Goal: Communication & Community: Answer question/provide support

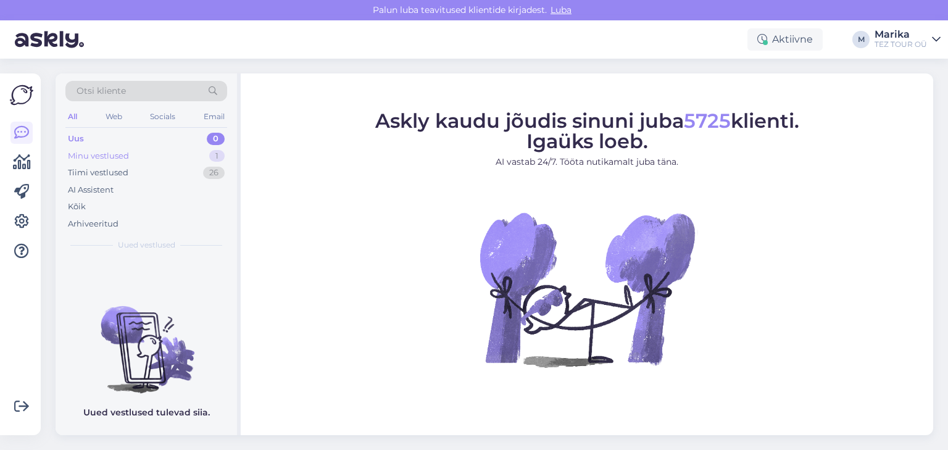
click at [106, 151] on div "Minu vestlused" at bounding box center [98, 156] width 61 height 12
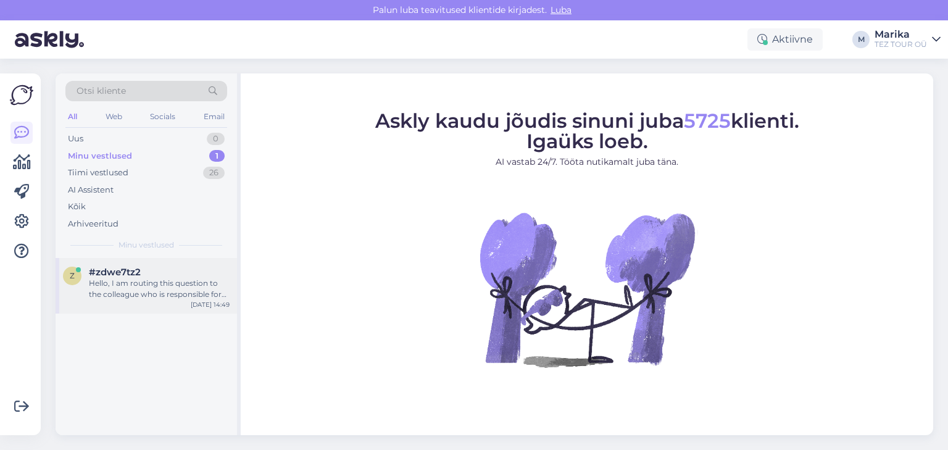
click at [180, 280] on div "Hello, I am routing this question to the colleague who is responsible for this …" at bounding box center [159, 289] width 141 height 22
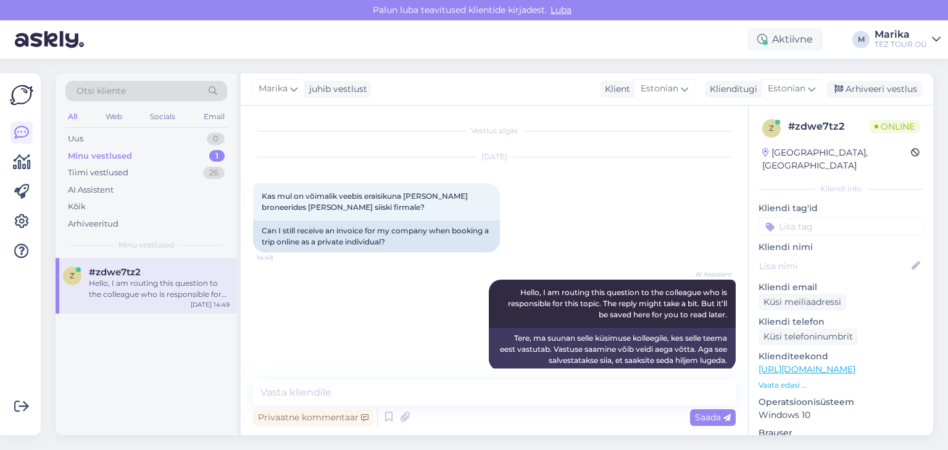
scroll to position [16, 0]
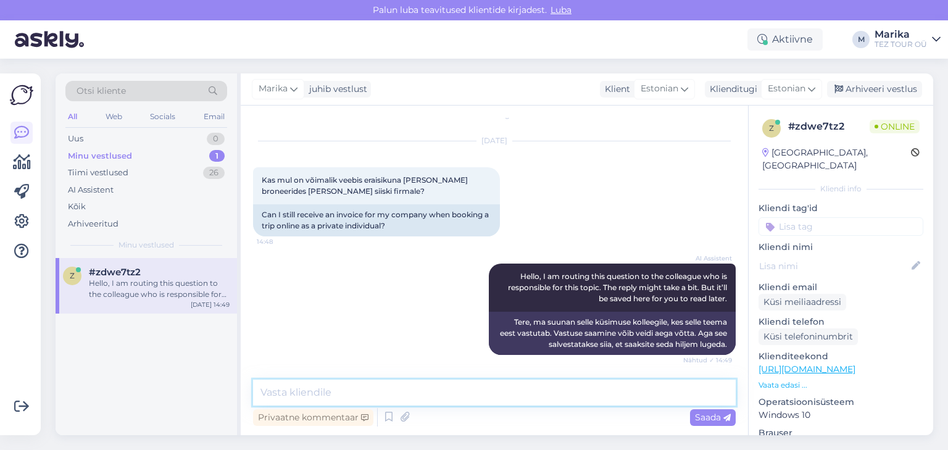
click at [309, 391] on textarea at bounding box center [494, 393] width 483 height 26
type textarea "S"
type textarea "t"
click at [711, 146] on div "Sep 18 2025 Kas mul on võimalik veebis eraisikuna reis broneerides saada arve s…" at bounding box center [494, 189] width 483 height 122
click at [431, 392] on textarea "Tere!" at bounding box center [494, 393] width 483 height 26
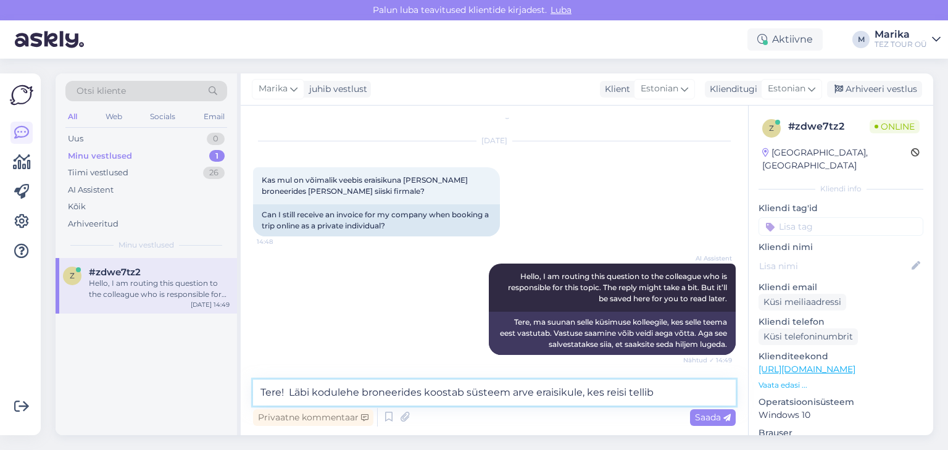
type textarea "Tere! Läbi kodulehe broneerides koostab süsteem arve eraisikule, kes reisi tell…"
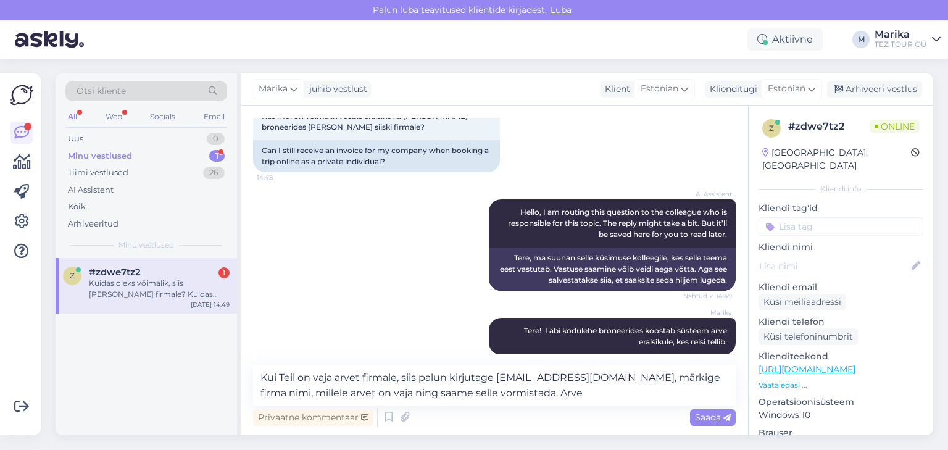
scroll to position [159, 0]
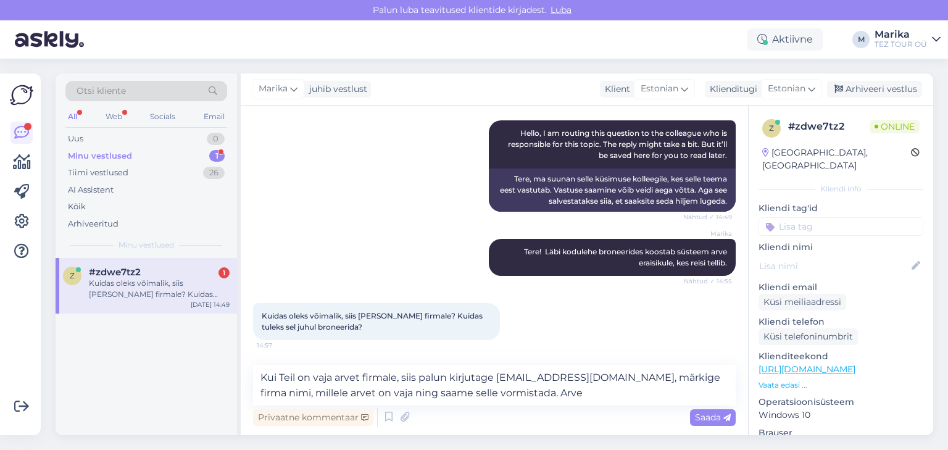
click at [482, 426] on div "Privaatne kommentaar Saada" at bounding box center [494, 417] width 483 height 23
click at [594, 377] on textarea "Kui Teil on vaja arvet firmale, siis palun kirjutage online@teztour.ee, märkige…" at bounding box center [494, 385] width 483 height 41
click at [641, 375] on textarea "Kui Teil on vaja arvet firmale, siis palun kirjutage online@teztour.ee, märkige…" at bounding box center [494, 385] width 483 height 41
click at [637, 375] on textarea "Kui Teil on vaja arvet firmale, siis palun kirjutage online@teztour.ee, märkige…" at bounding box center [494, 385] width 483 height 41
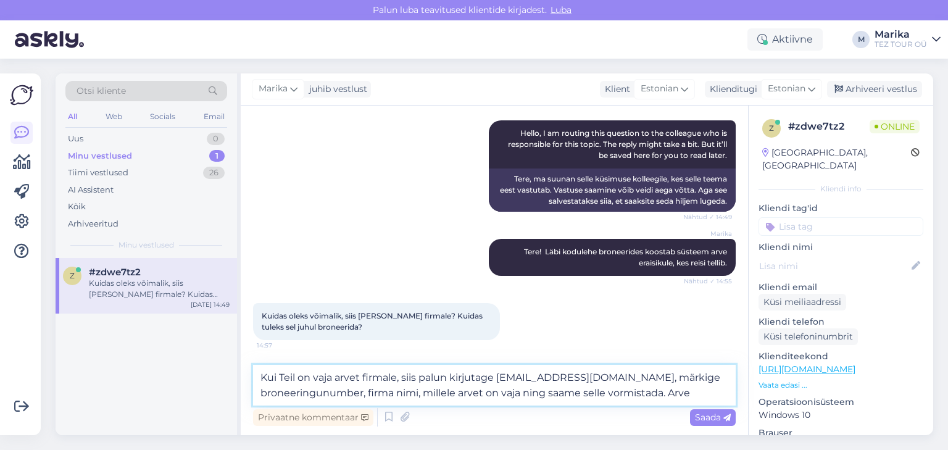
click at [697, 395] on textarea "Kui Teil on vaja arvet firmale, siis palun kirjutage online@teztour.ee, märkige…" at bounding box center [494, 385] width 483 height 41
type textarea "Kui Teil on vaja arvet firmale, siis palun kirjutage online@teztour.ee, märkige…"
click at [710, 417] on span "Saada" at bounding box center [713, 417] width 36 height 11
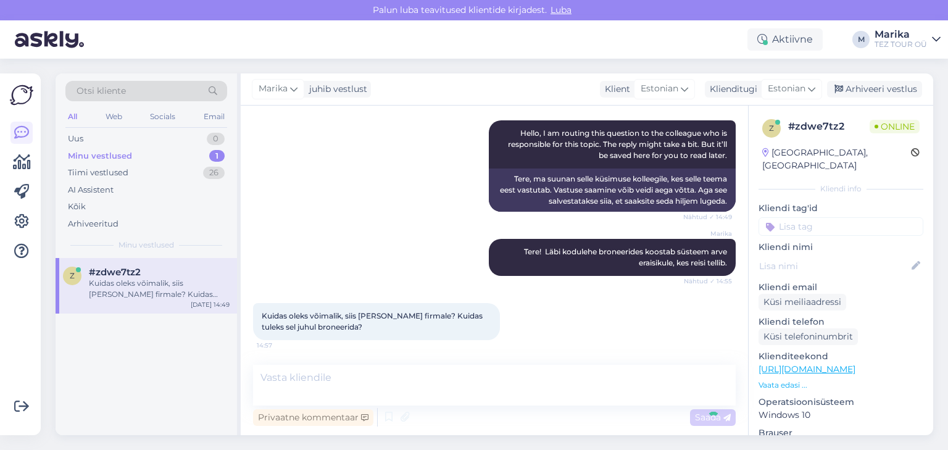
scroll to position [220, 0]
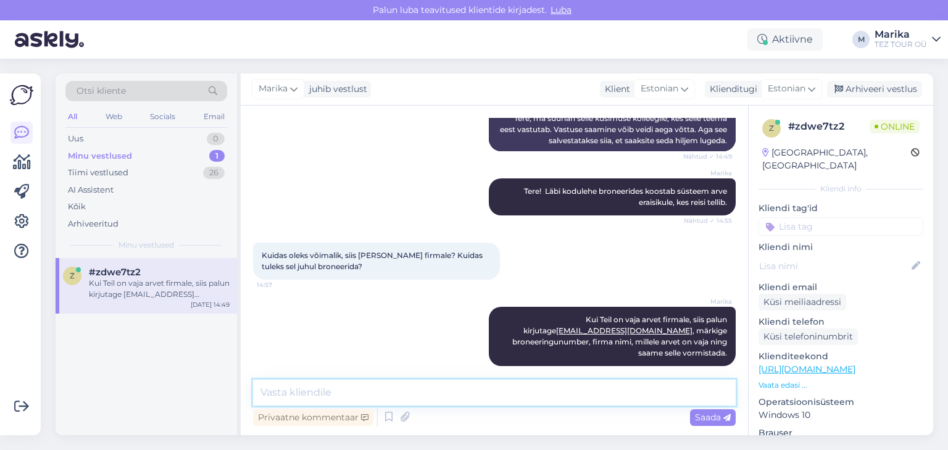
click at [642, 393] on textarea at bounding box center [494, 393] width 483 height 26
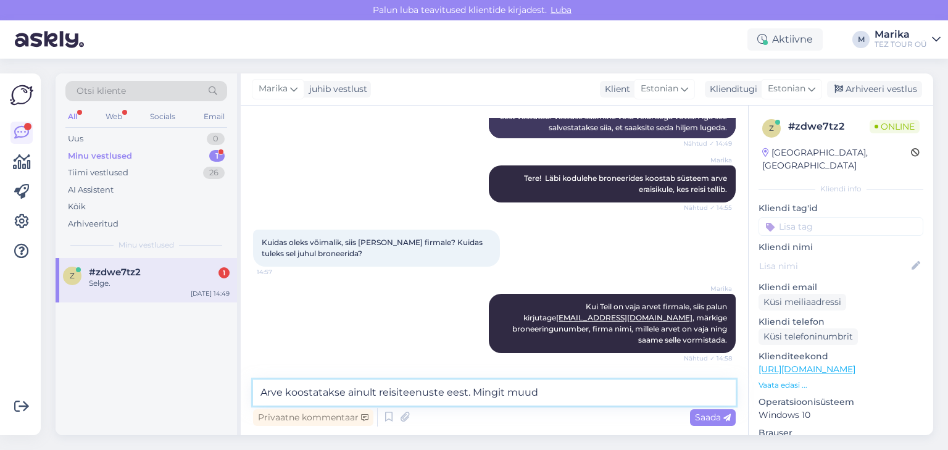
scroll to position [273, 0]
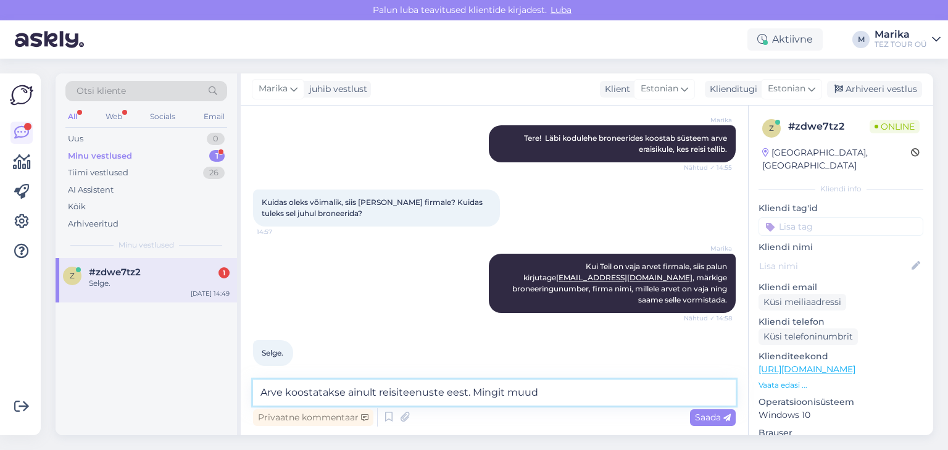
drag, startPoint x: 618, startPoint y: 392, endPoint x: 474, endPoint y: 388, distance: 143.9
click at [474, 388] on textarea "Arve koostatakse ainult reisiteenuste eest. Mingit muud" at bounding box center [494, 393] width 483 height 26
type textarea "Arve koostatakse ainult reisiteenuste eest."
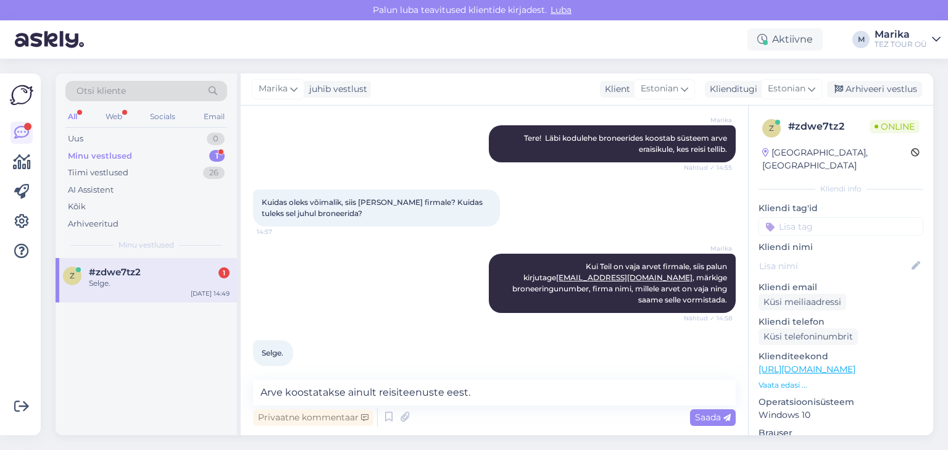
click at [698, 412] on span "Saada" at bounding box center [713, 417] width 36 height 11
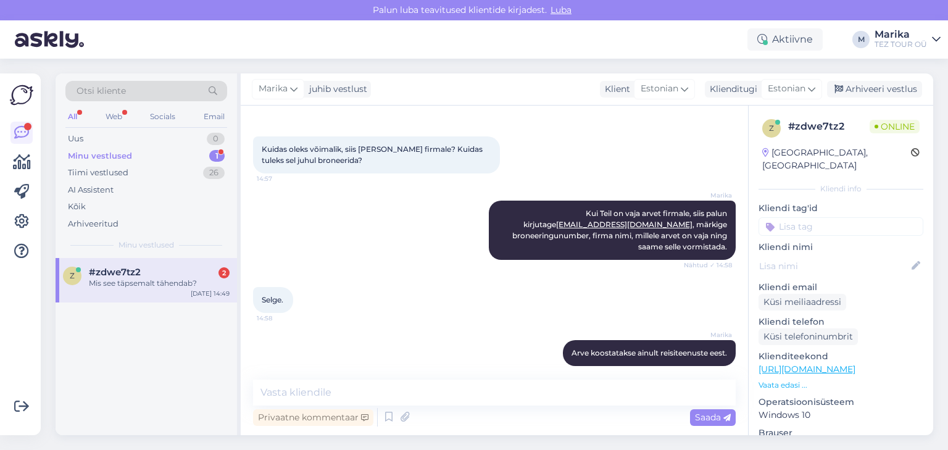
scroll to position [379, 0]
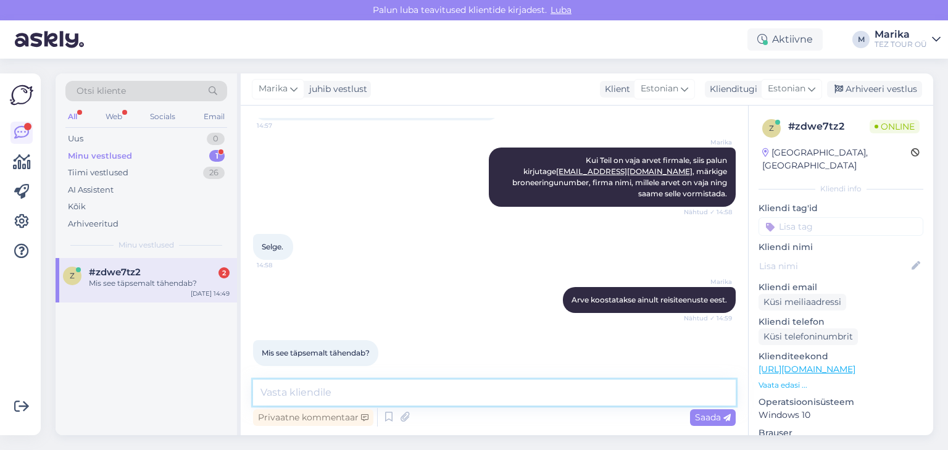
click at [363, 389] on textarea at bounding box center [494, 393] width 483 height 26
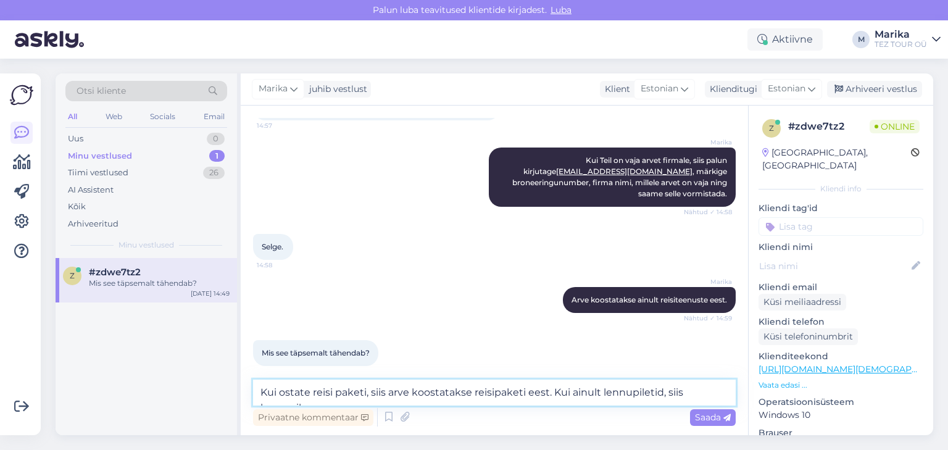
scroll to position [392, 0]
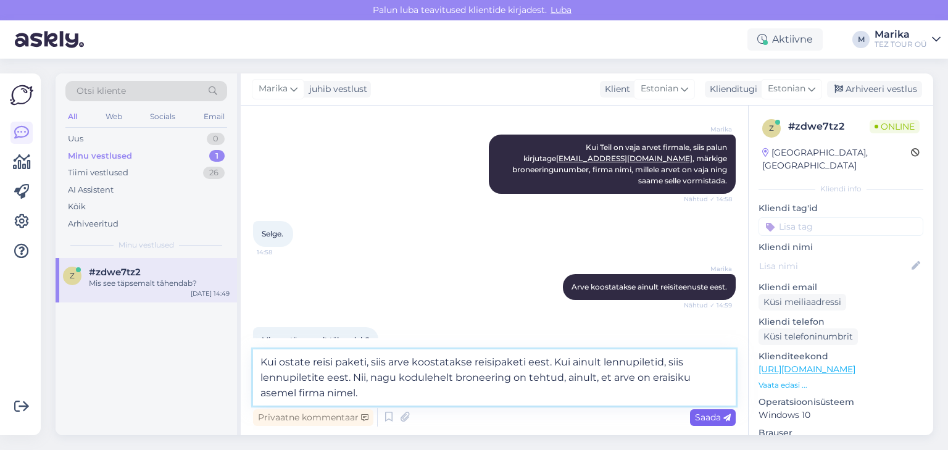
type textarea "Kui ostate reisi paketi, siis arve koostatakse reisipaketi eest. Kui ainult len…"
click at [715, 415] on span "Saada" at bounding box center [713, 417] width 36 height 11
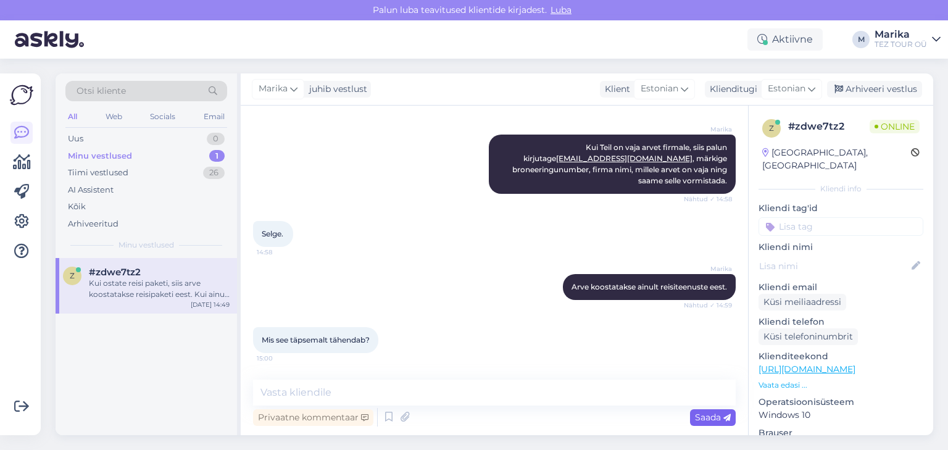
scroll to position [466, 0]
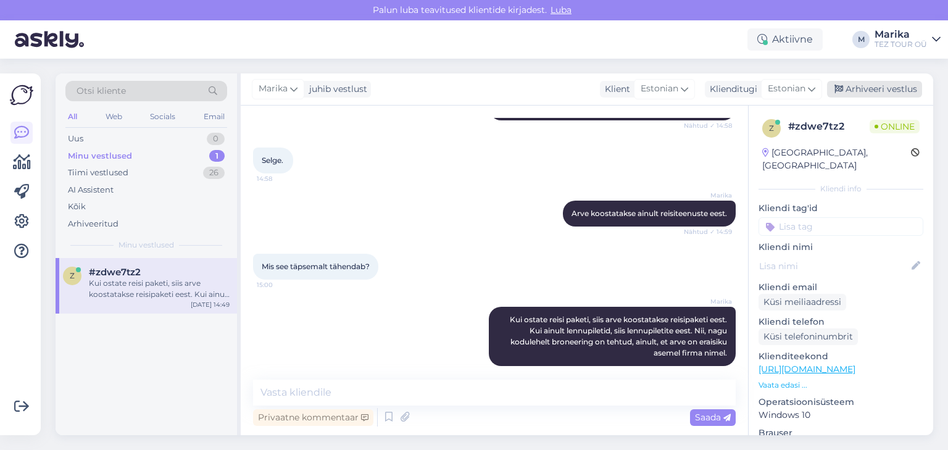
click at [868, 86] on div "Arhiveeri vestlus" at bounding box center [874, 89] width 95 height 17
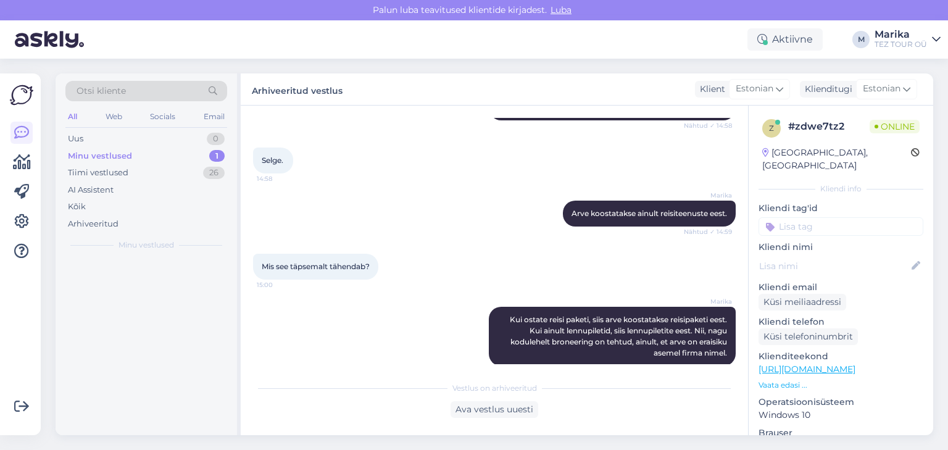
scroll to position [469, 0]
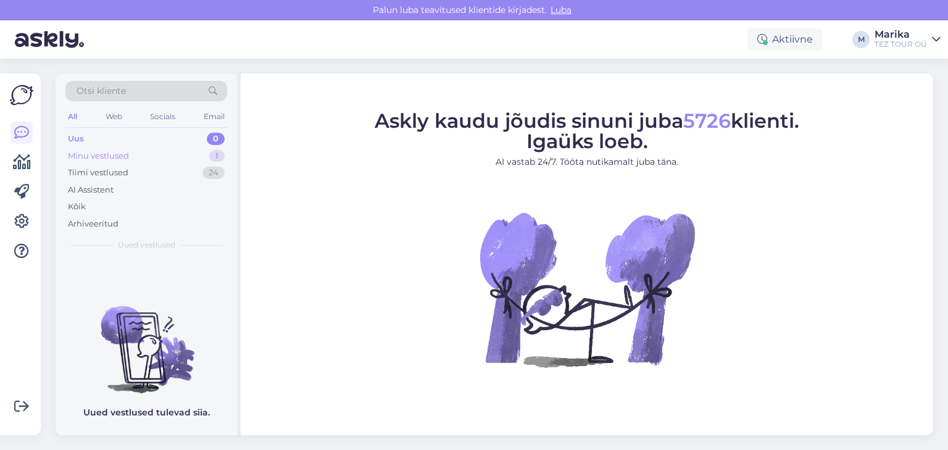
click at [111, 151] on div "Minu vestlused" at bounding box center [98, 156] width 61 height 12
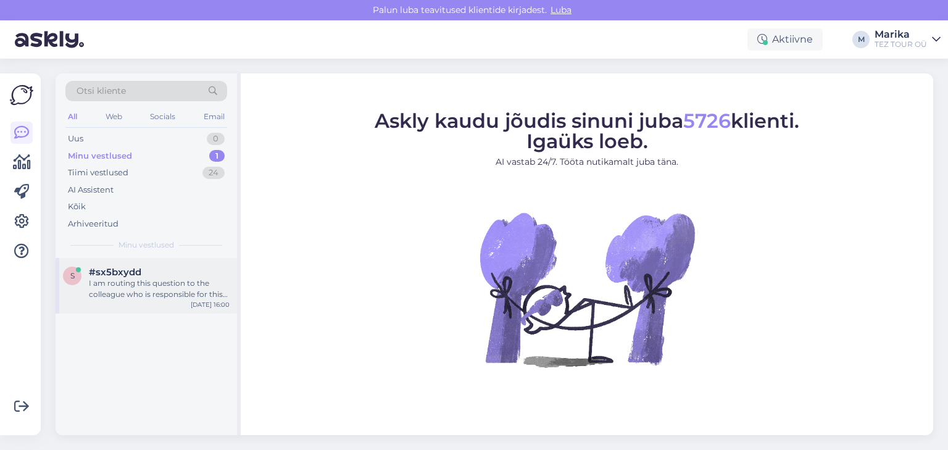
click at [159, 293] on div "I am routing this question to the colleague who is responsible for this topic. …" at bounding box center [159, 289] width 141 height 22
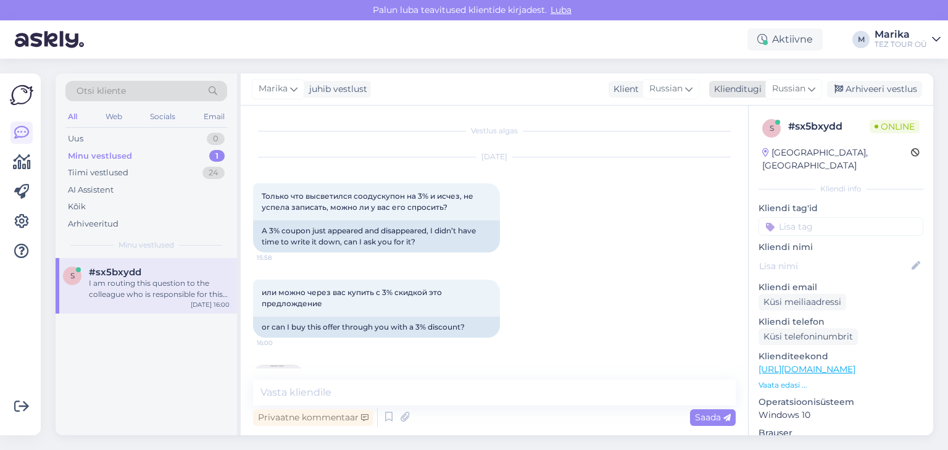
click at [785, 90] on span "Russian" at bounding box center [788, 89] width 33 height 14
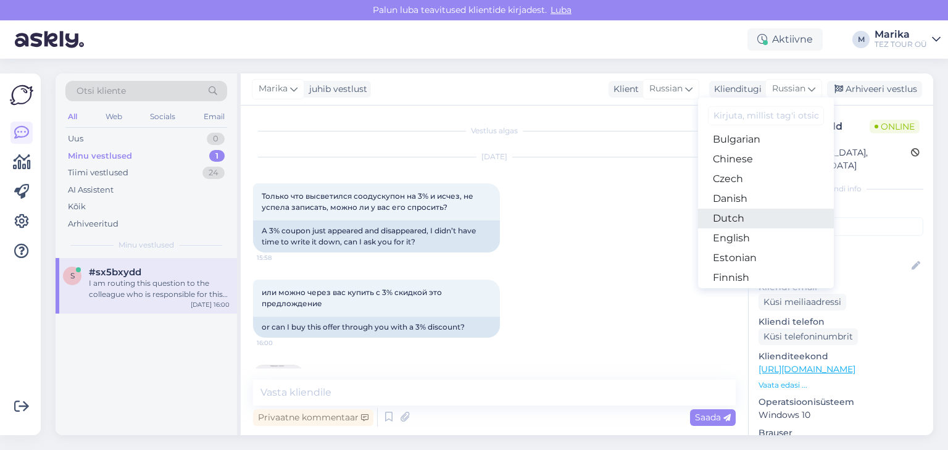
scroll to position [65, 0]
click at [737, 235] on link "Estonian" at bounding box center [766, 237] width 136 height 20
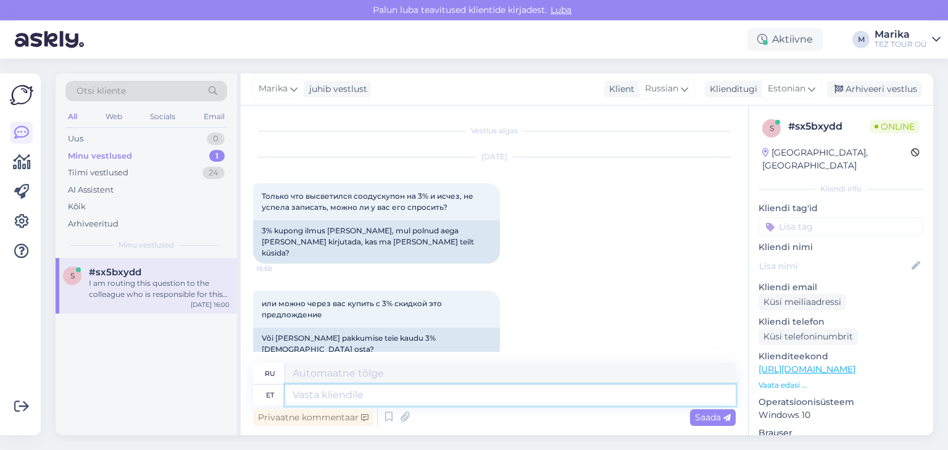
click at [385, 399] on textarea at bounding box center [510, 395] width 451 height 21
type textarea "Tere!"
type textarea "Привет!"
type textarea "Tere!"
click at [701, 412] on span "Saada" at bounding box center [713, 417] width 36 height 11
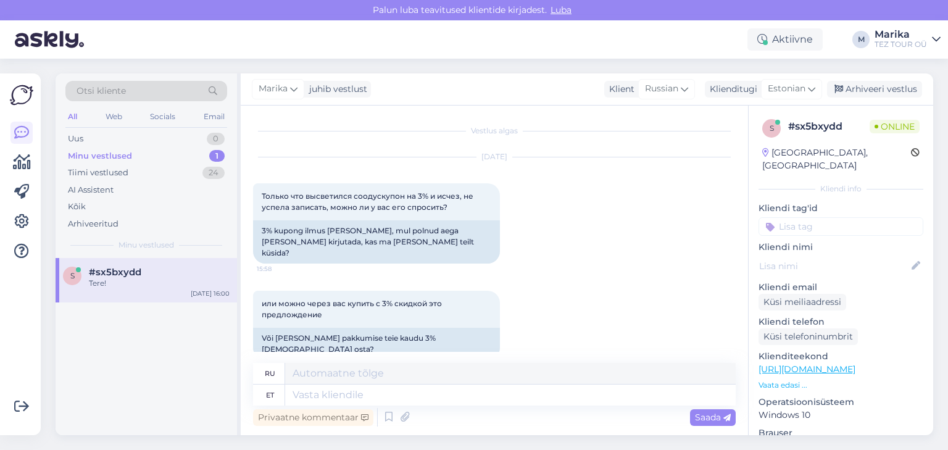
scroll to position [280, 0]
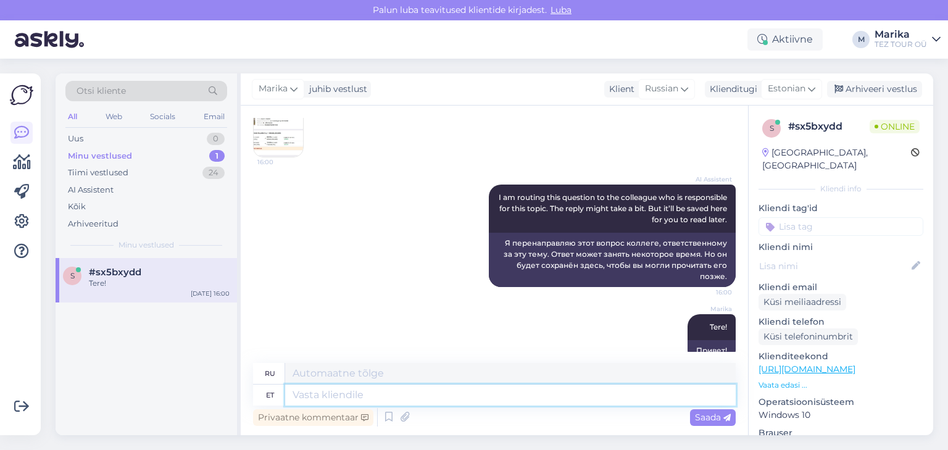
click at [539, 398] on textarea at bounding box center [510, 395] width 451 height 21
type textarea "Täname"
type textarea "Спасибо"
type textarea "Täname teid huvi ee"
type textarea "Благодарим Вас за проявленный интерес."
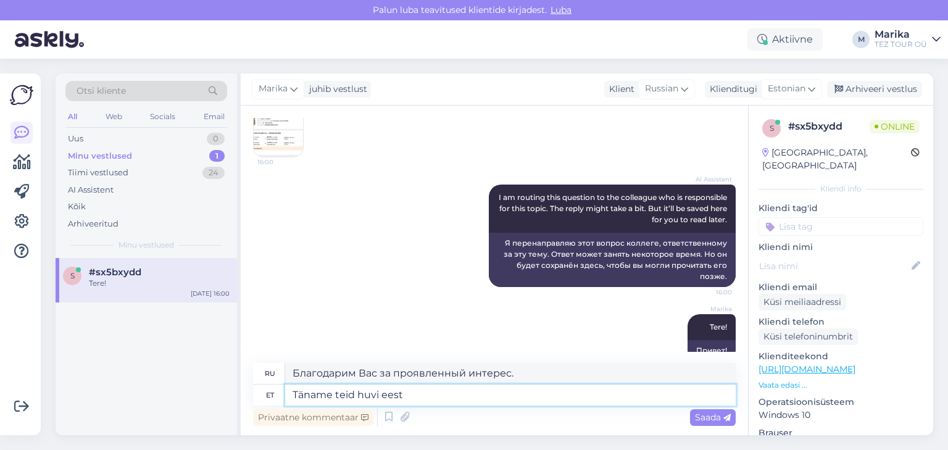
type textarea "Täname teid huvi eest!"
type textarea "Благодарим Вас за проявленный интерес!"
type textarea "Täname teid huvi eest!"
click at [700, 417] on span "Saada" at bounding box center [713, 417] width 36 height 11
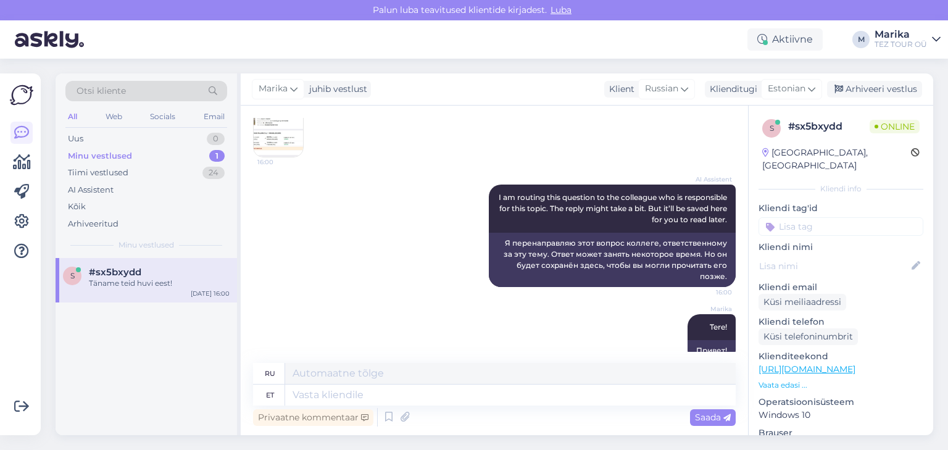
scroll to position [354, 0]
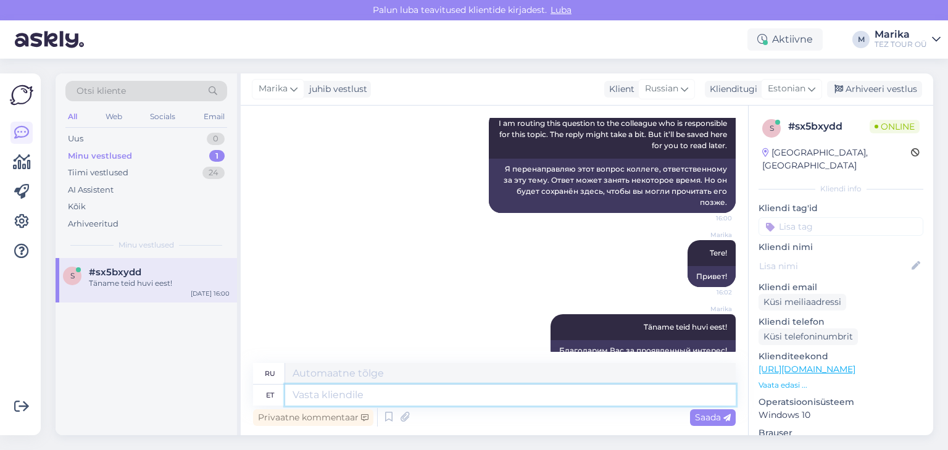
click at [467, 395] on textarea at bounding box center [510, 395] width 451 height 21
type textarea "Sooduskood"
type textarea "Код скидки"
type textarea "Sooduskood TODAYOFF3 ke"
type textarea "Код скидки TODAYOFF3"
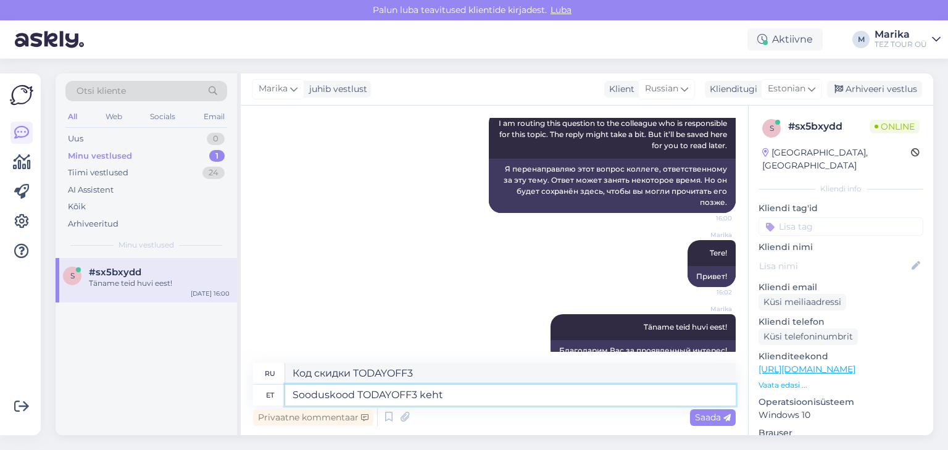
type textarea "Sooduskood TODAYOFF3 kehti"
type textarea "Действителен код скидки TODAYOFF3"
type textarea "Sooduskood TODAYOFF3 kehtib vaid o"
type textarea "Код скидки TODAYOFF3 действителен только"
type textarea "Sooduskood TODAYOFF3 kehtib vaid ostes"
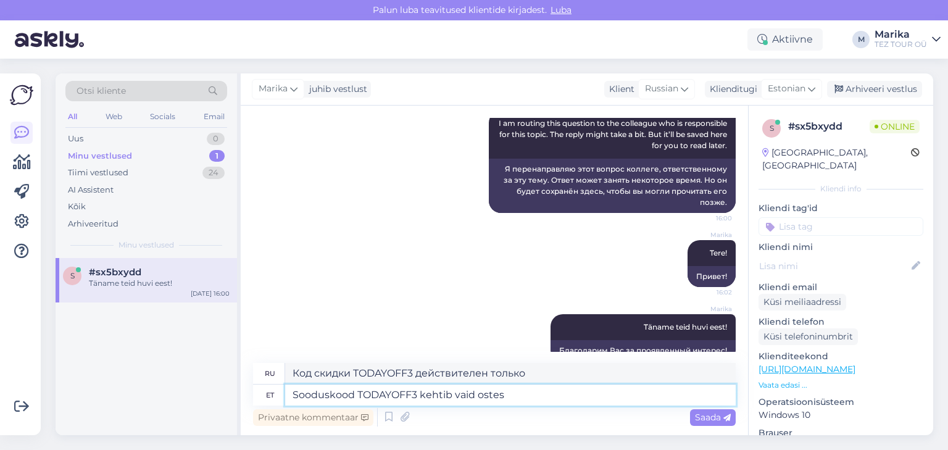
type textarea "Код скидки TODAYOFF3 действителен только при покупке"
type textarea "Sooduskood TODAYOFF3 kehtib vaid ostes läbi"
type textarea "Код скидки TODAYOFF3 действителен только при покупке через"
type textarea "Sooduskood TODAYOFF3 kehtib vaid ostes läbi www.teztour.ee"
type textarea "Код скидки TODAYOFF3 действителен только при покупке через www.teztour.ee"
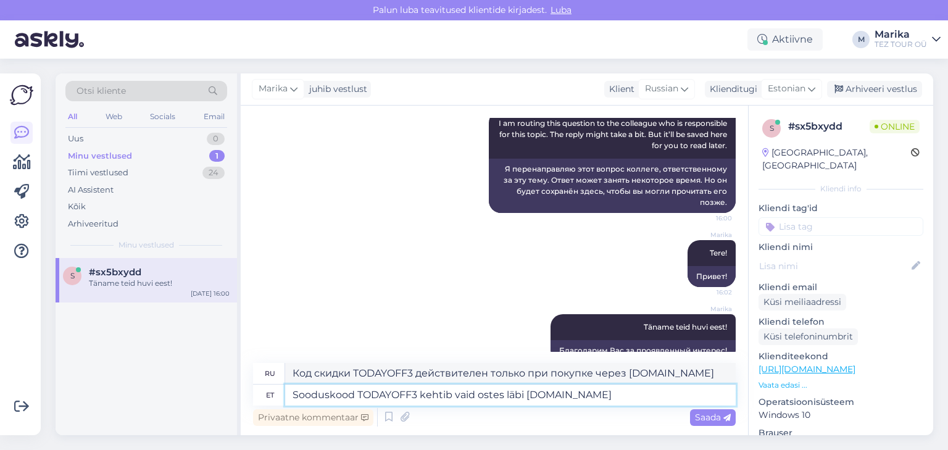
click at [526, 392] on textarea "Sooduskood TODAYOFF3 kehtib vaid ostes läbi www.teztour.ee" at bounding box center [510, 395] width 451 height 21
type textarea "Sooduskood TODAYOFF3 kehtib vaid ostes läbi meie www.teztour.ee"
type textarea "Код скидки TODAYOFF3 действителен только при покупке через нас www.teztour.ee"
type textarea "Sooduskood TODAYOFF3 kehtib vaid ostes läbi meie kodulehe www.teztour.ee"
type textarea "Код скидки TODAYOFF3 действителен только при покупке через наш сайт www.teztour…"
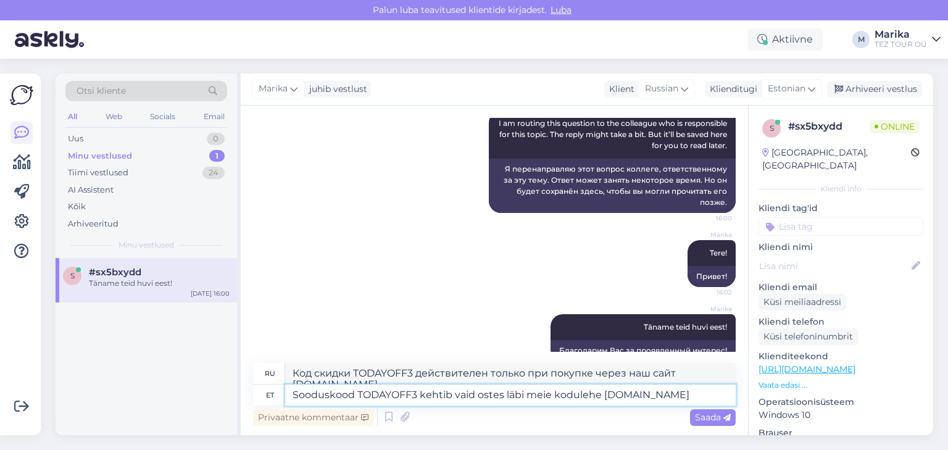
click at [683, 393] on textarea "Sooduskood TODAYOFF3 kehtib vaid ostes läbi meie kodulehe www.teztour.ee" at bounding box center [510, 395] width 451 height 21
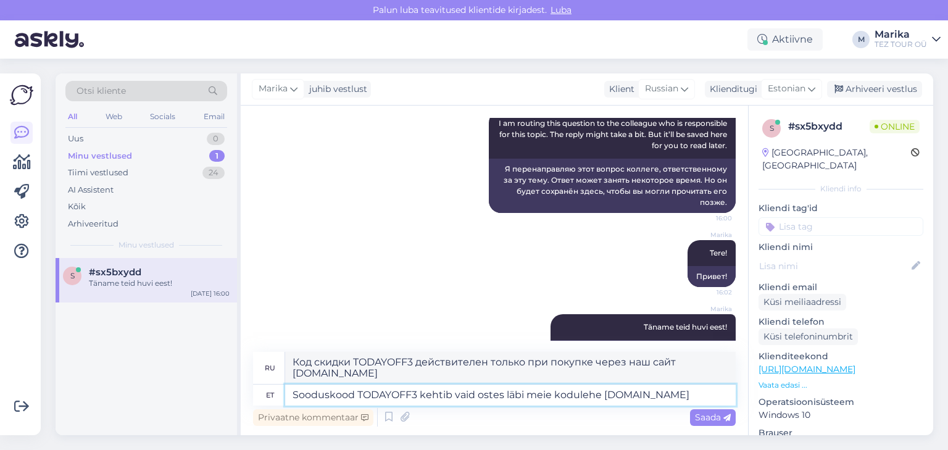
type textarea "Sooduskood TODAYOFF3 kehtib vaid ostes läbi meie kodulehe www.teztour.ee."
type textarea "Код скидки TODAYOFF3 действителен только при покупке через наш сайт www.teztour…"
type textarea "Sooduskood TODAYOFF3 kehtib vaid ostes läbi meie kodulehe www.teztour.ee."
click at [719, 417] on span "Saada" at bounding box center [713, 417] width 36 height 11
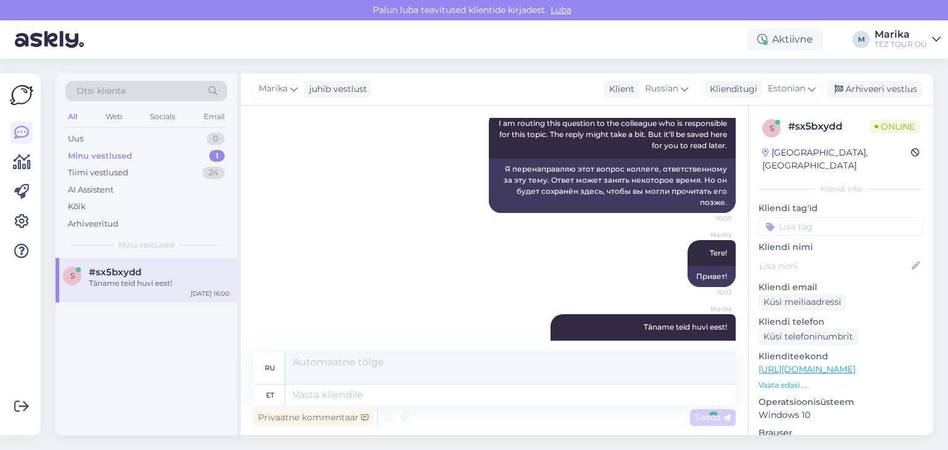
scroll to position [451, 0]
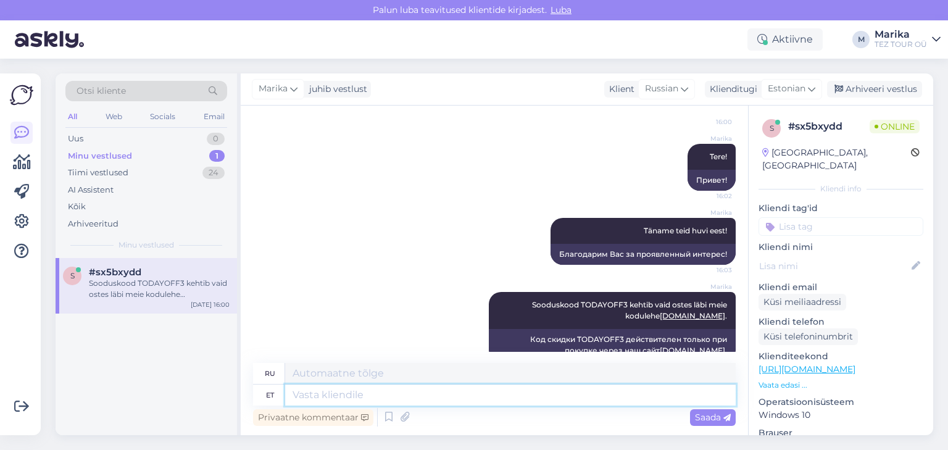
click at [612, 396] on textarea at bounding box center [510, 395] width 451 height 21
type textarea "Sooduskood"
type textarea "Код скидки"
type textarea "Sooduskood palun"
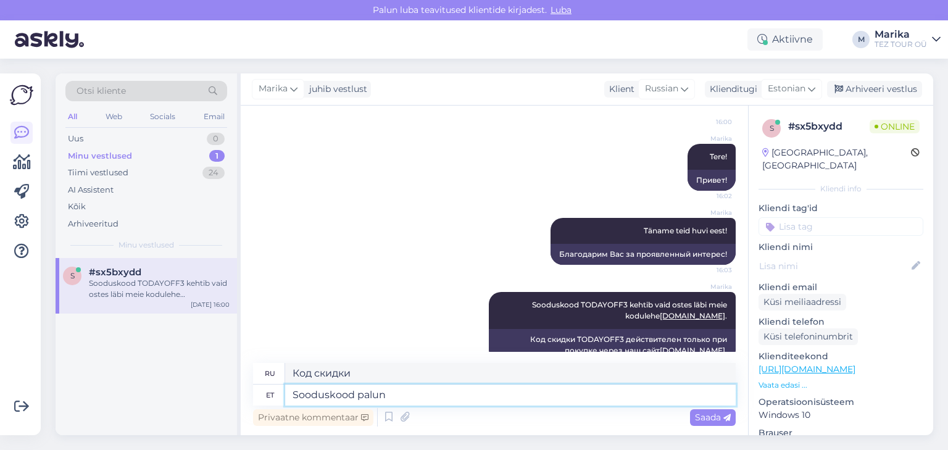
type textarea "Код скидки пожалуйста"
type textarea "Sooduskood palun lisage"
type textarea "Пожалуйста, добавьте код скидки."
type textarea "Sooduskood palun lisage P"
type textarea "Пожалуйста, добавьте код скидки P"
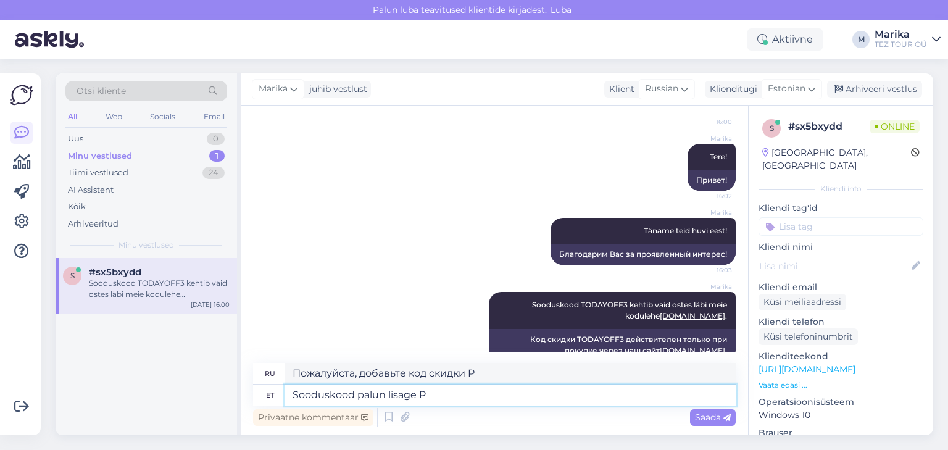
type textarea "Sooduskood palun lisage"
type textarea "Пожалуйста, добавьте код скидки."
type textarea "Sooduskood palun lisage lahtrisse"
type textarea "Пожалуйста, введите код скидки в поле."
type textarea "Sooduskood palun lisage lahtrisse PROMOKOOD"
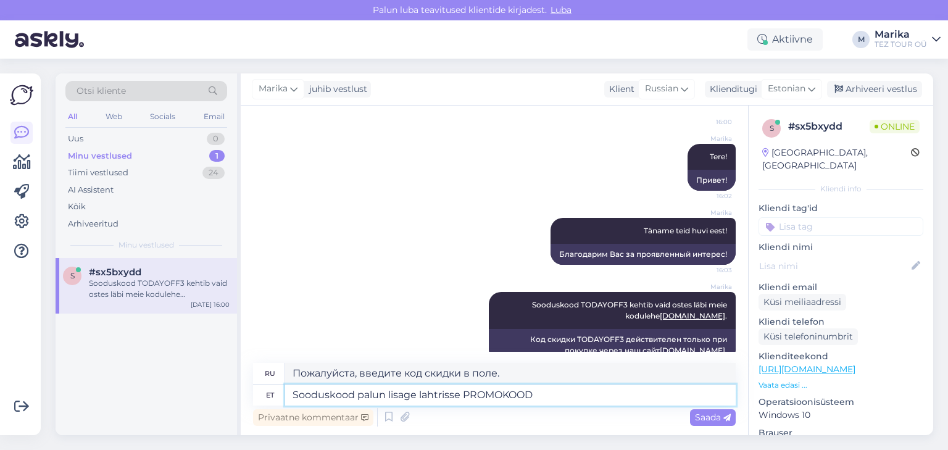
type textarea "Пожалуйста, добавьте код скидки в поле ПРОМОКОД."
drag, startPoint x: 550, startPoint y: 393, endPoint x: 296, endPoint y: 390, distance: 253.2
click at [296, 390] on textarea "Sooduskood palun lisage lahtrisse PROMOKOOD" at bounding box center [510, 395] width 451 height 21
type textarea "S"
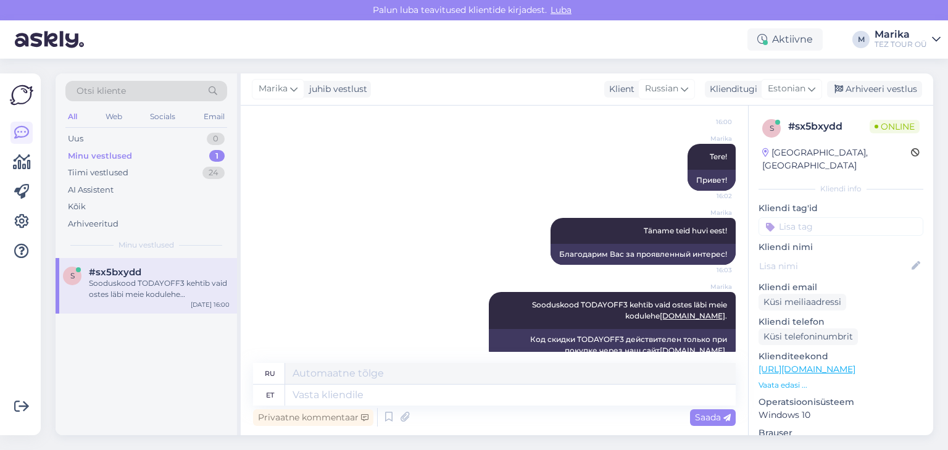
click at [724, 44] on div "Aktiivne M Marika TEZ TOUR OÜ" at bounding box center [474, 39] width 948 height 38
click at [874, 88] on div "Arhiveeri vestlus" at bounding box center [874, 89] width 95 height 17
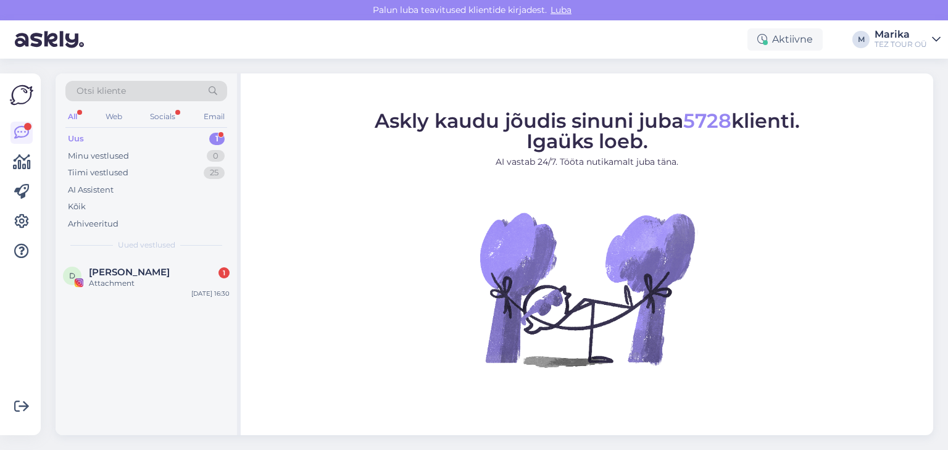
click at [568, 410] on div "Askly kaudu jõudis sinuni juba 5728 klienti. Igaüks loeb. AI vastab 24/7. Tööta…" at bounding box center [587, 254] width 693 height 362
click at [151, 282] on div "Attachment" at bounding box center [159, 283] width 141 height 11
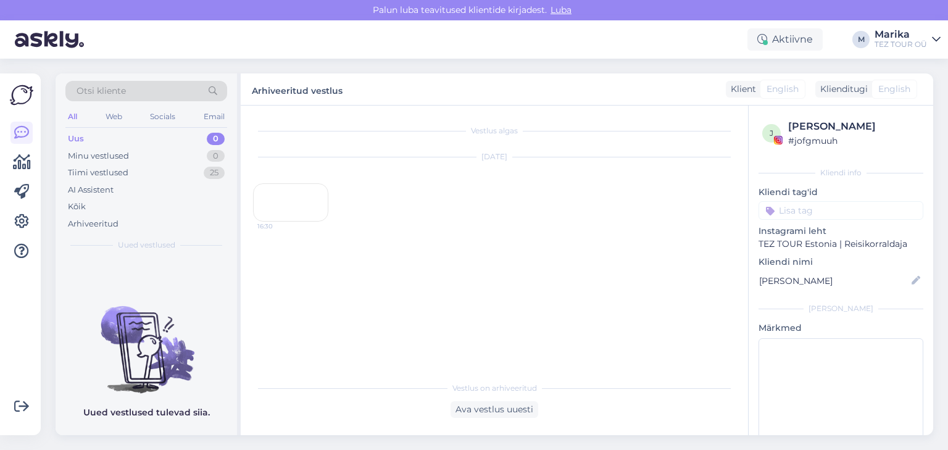
click at [287, 222] on div "16:30" at bounding box center [290, 202] width 75 height 38
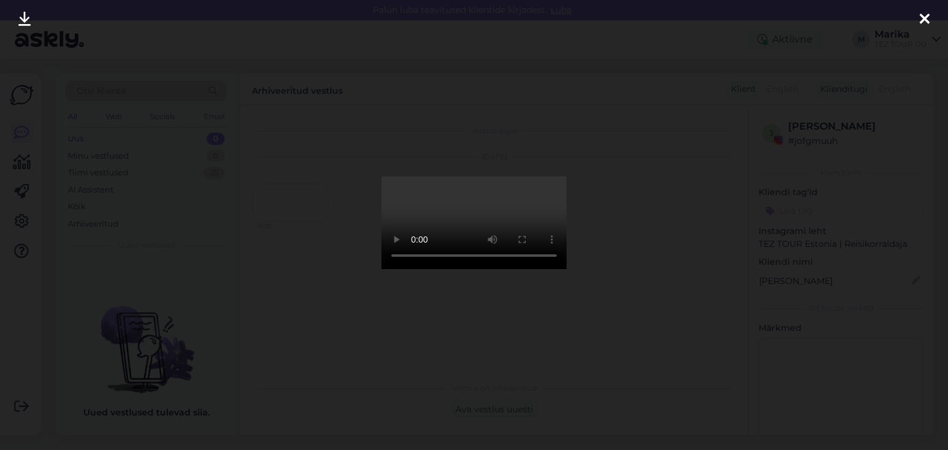
click at [924, 18] on icon at bounding box center [925, 20] width 10 height 16
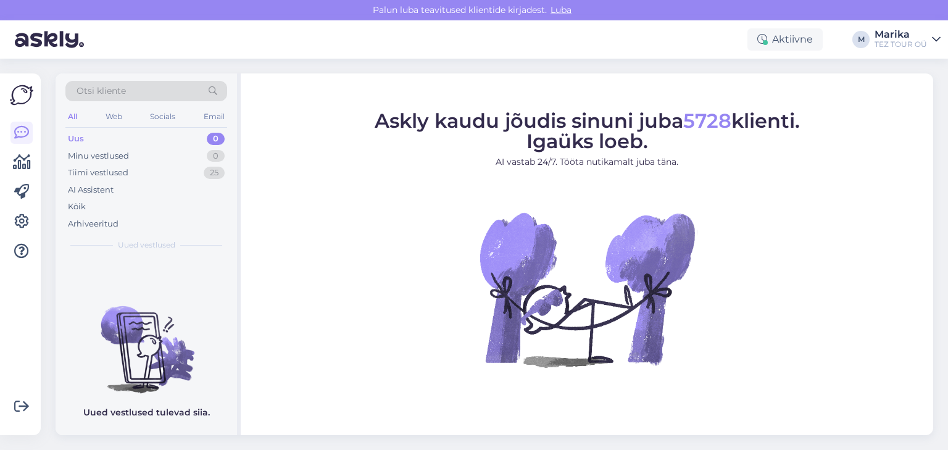
click at [645, 404] on div "Askly kaudu jõudis sinuni juba 5728 klienti. Igaüks loeb. AI vastab 24/7. Tööta…" at bounding box center [587, 254] width 693 height 362
